Goal: Information Seeking & Learning: Find specific page/section

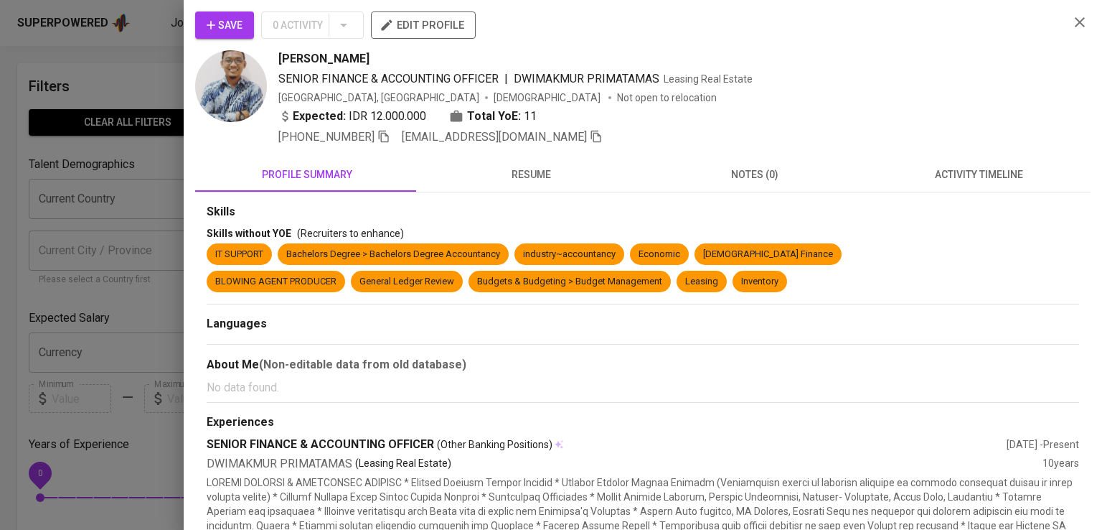
click at [50, 139] on div at bounding box center [551, 265] width 1102 height 530
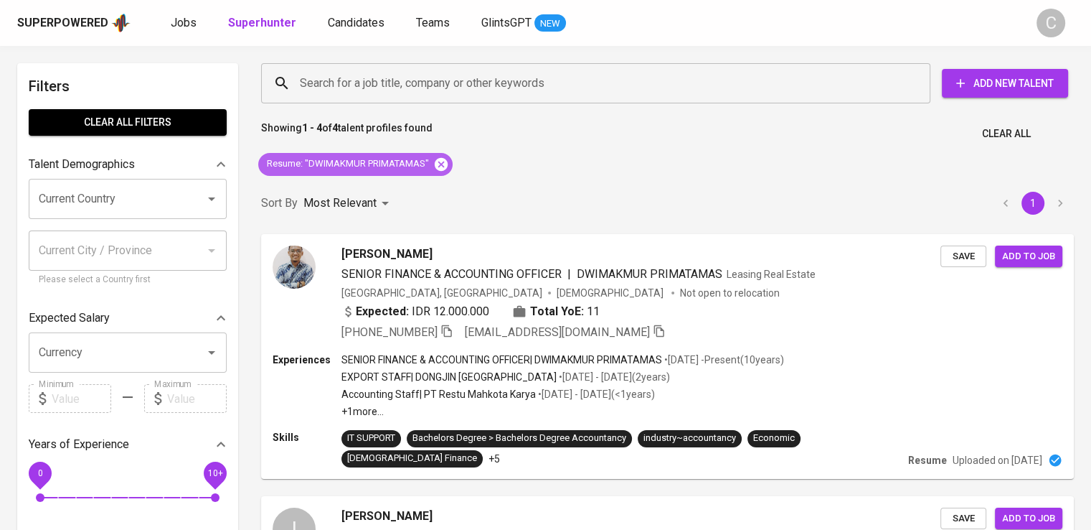
click at [442, 161] on icon at bounding box center [441, 163] width 13 height 13
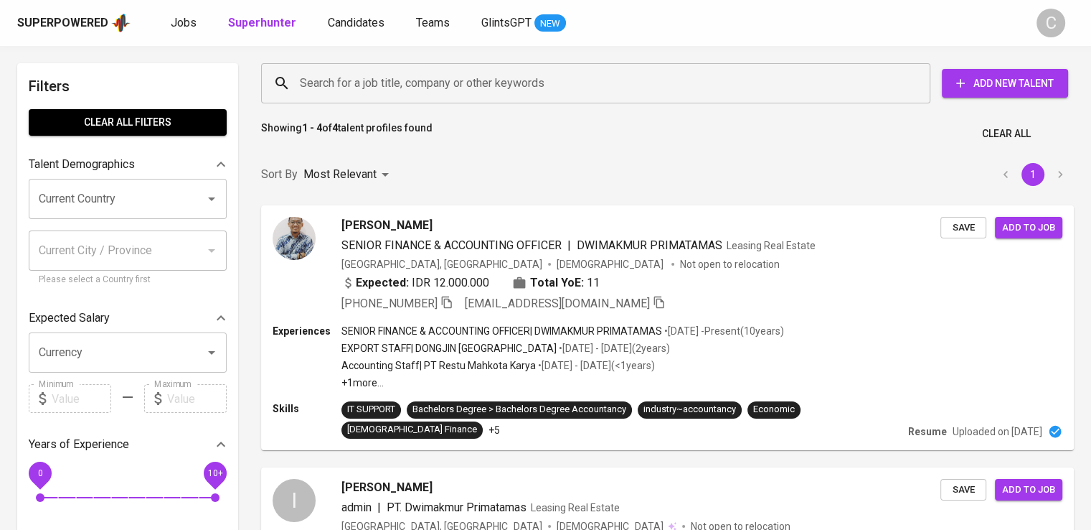
click at [422, 93] on input "Search for a job title, company or other keywords" at bounding box center [599, 83] width 606 height 27
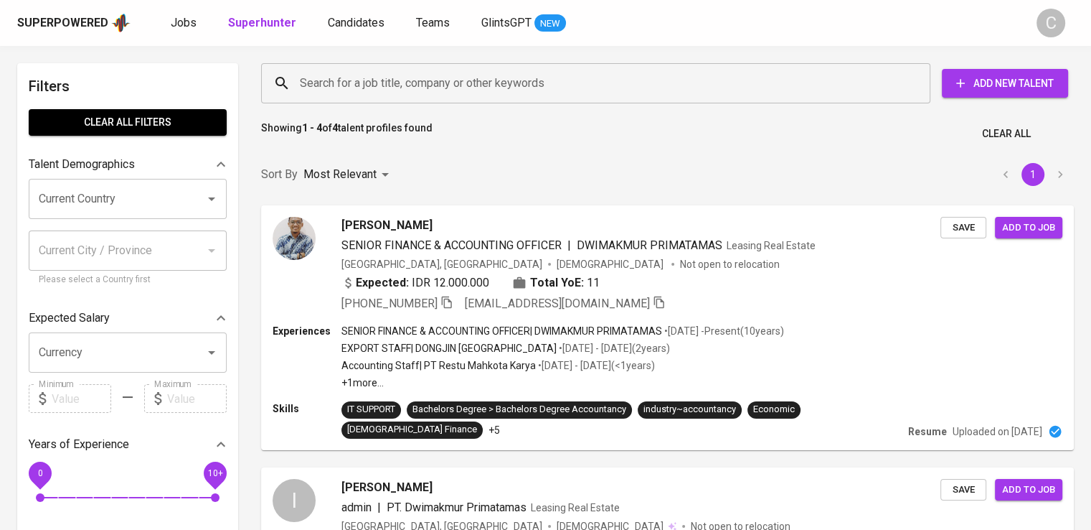
click at [422, 93] on input "Search for a job title, company or other keywords" at bounding box center [599, 83] width 606 height 27
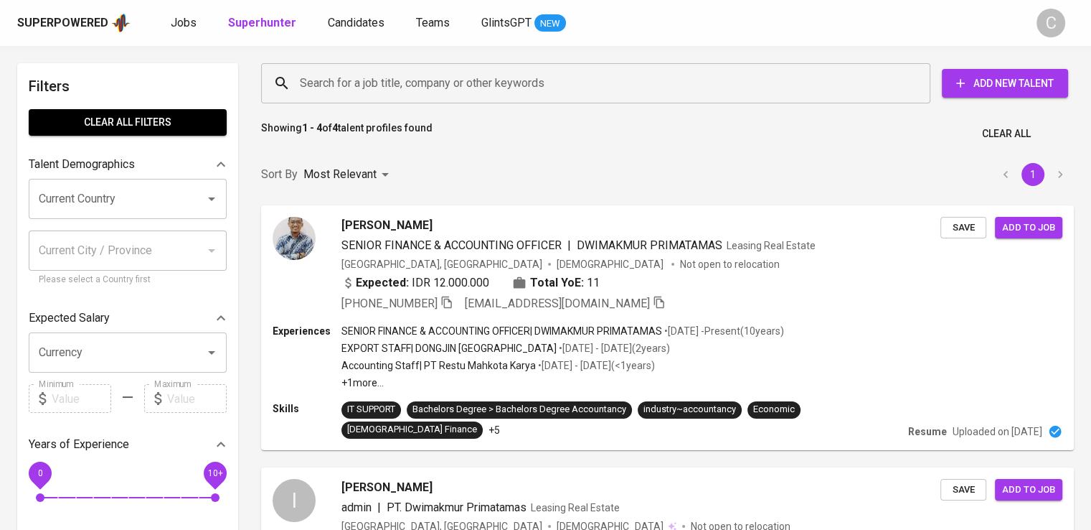
click at [422, 93] on input "Search for a job title, company or other keywords" at bounding box center [599, 83] width 606 height 27
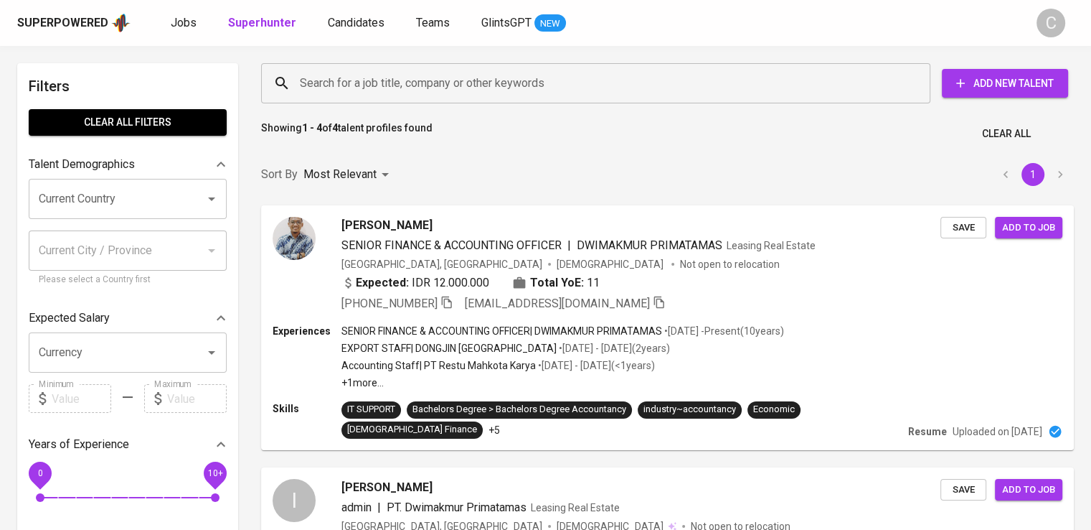
click at [422, 93] on input "Search for a job title, company or other keywords" at bounding box center [599, 83] width 606 height 27
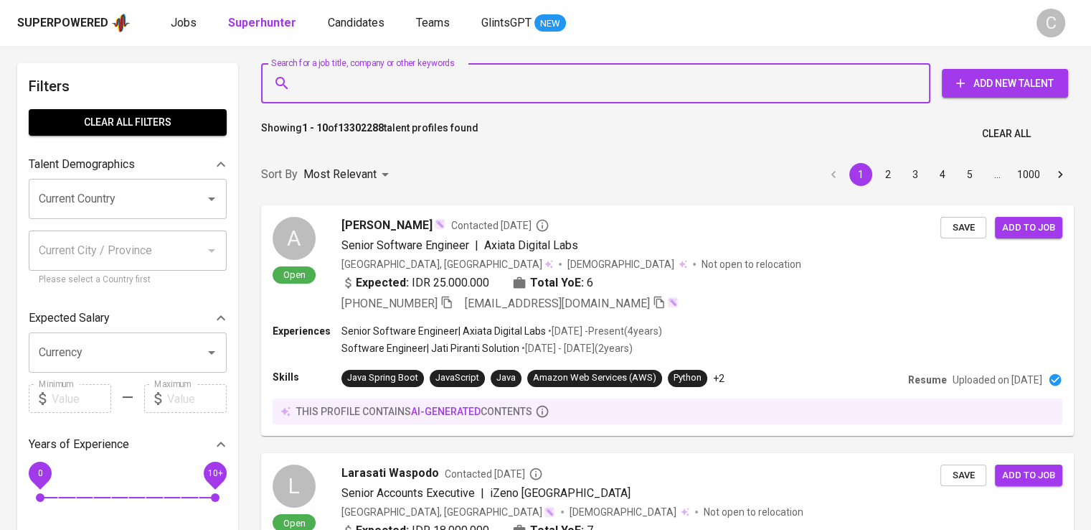
click at [422, 93] on input "Search for a job title, company or other keywords" at bounding box center [599, 83] width 606 height 27
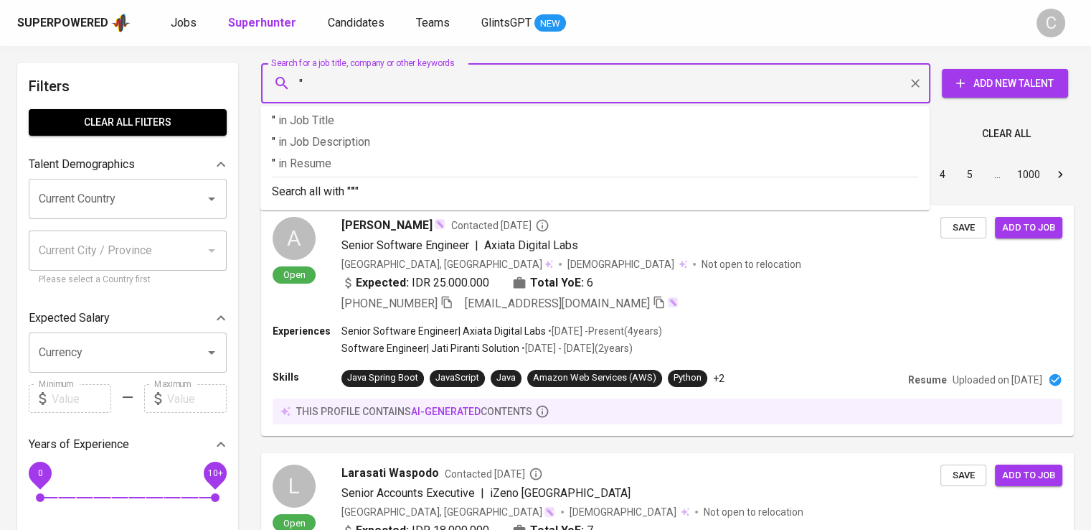
paste input "RELOGICA INDONESIA"
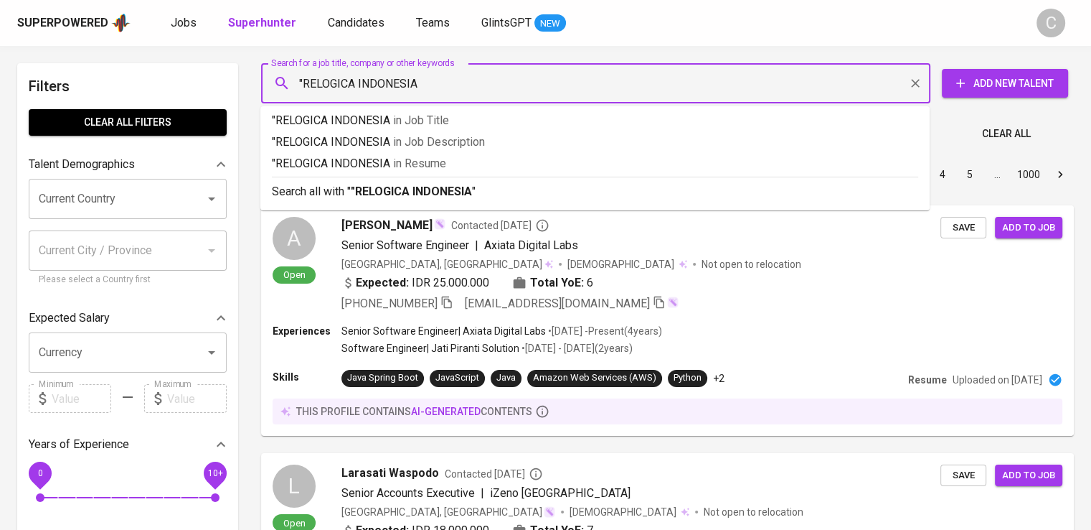
type input ""RELOGICA INDONESIA""
click at [451, 162] on p ""RELOGICA INDONESIA" in [GEOGRAPHIC_DATA]" at bounding box center [595, 163] width 647 height 17
